Goal: Check status: Check status

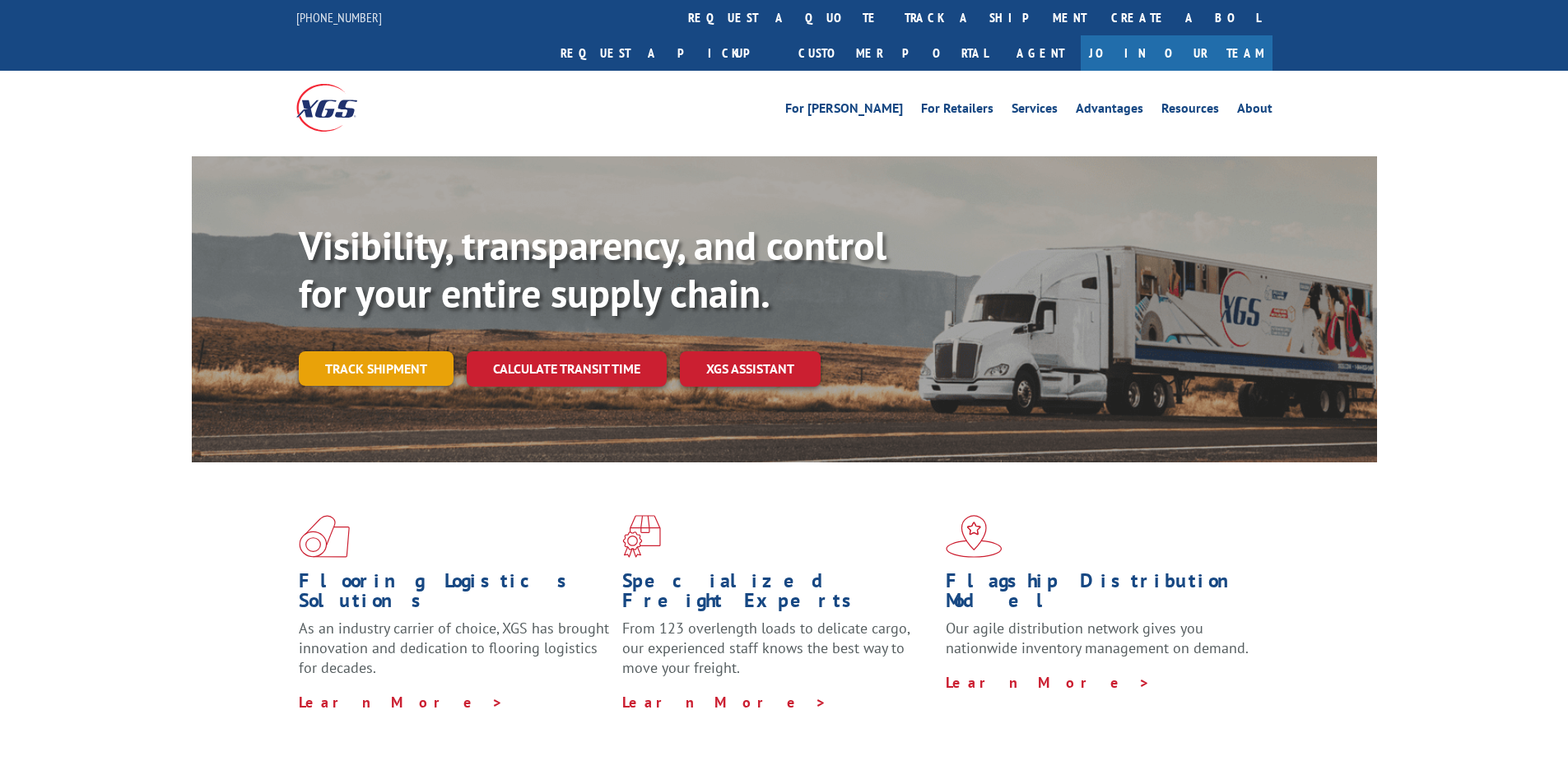
click at [412, 351] on link "Track shipment" at bounding box center [376, 368] width 154 height 34
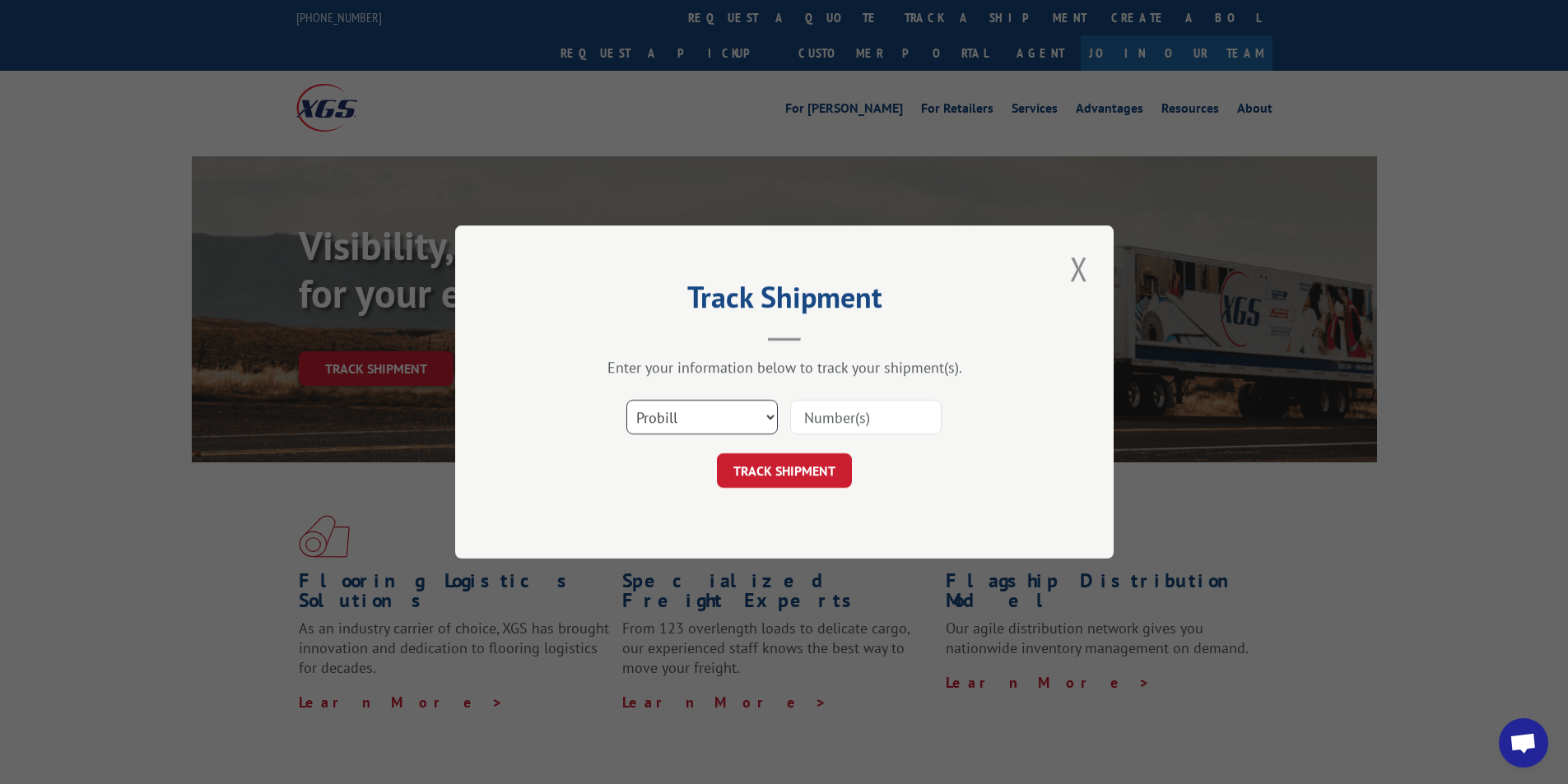
click at [760, 417] on select "Select category... Probill BOL PO" at bounding box center [702, 417] width 152 height 34
select select "bol"
click at [626, 400] on select "Select category... Probill BOL PO" at bounding box center [702, 417] width 152 height 34
click at [818, 410] on input at bounding box center [867, 417] width 152 height 34
paste input "54388407"
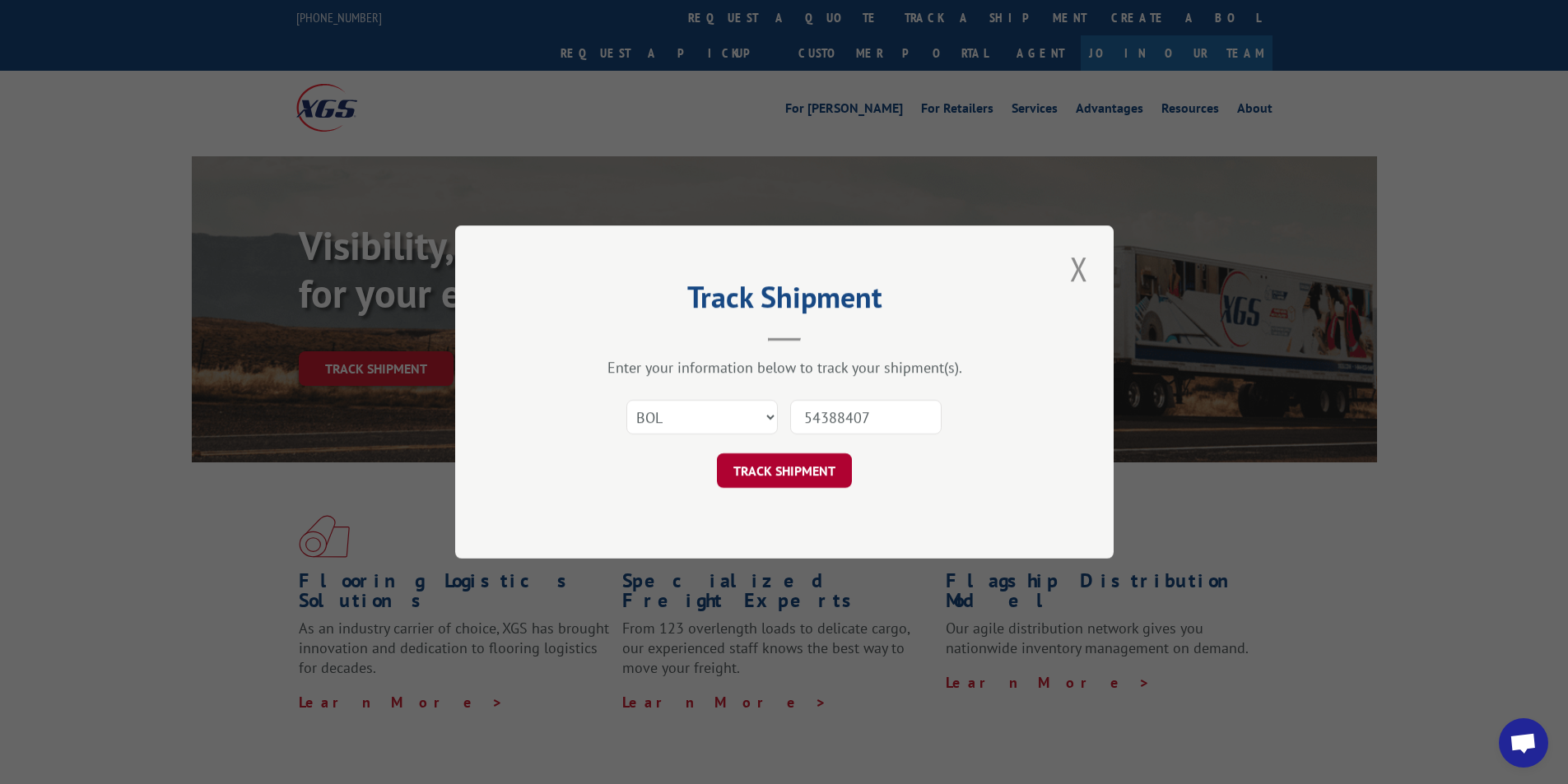
type input "54388407"
click at [837, 460] on button "TRACK SHIPMENT" at bounding box center [784, 471] width 135 height 34
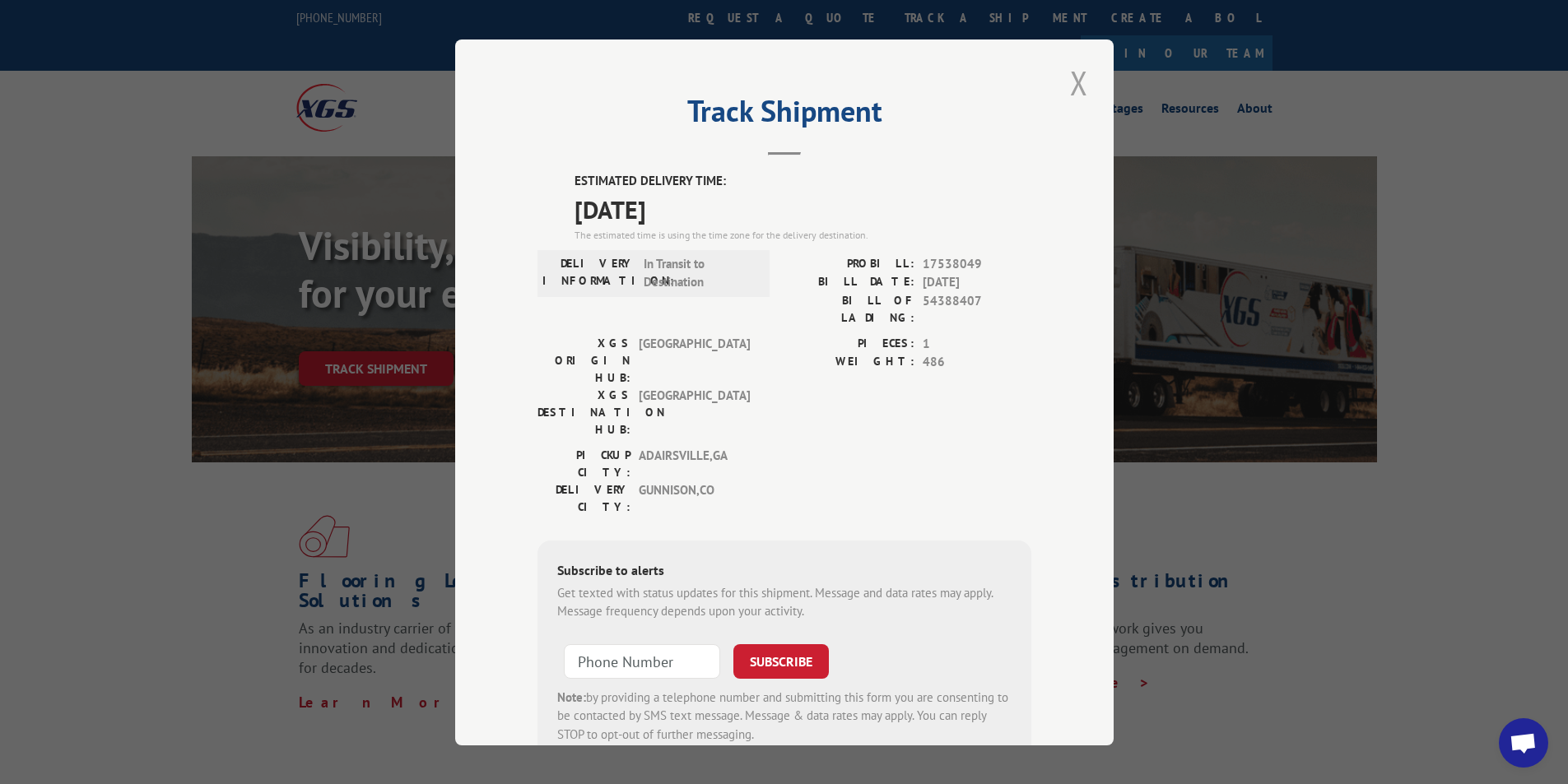
click at [1070, 91] on button "Close modal" at bounding box center [1079, 83] width 28 height 45
